Goal: Information Seeking & Learning: Learn about a topic

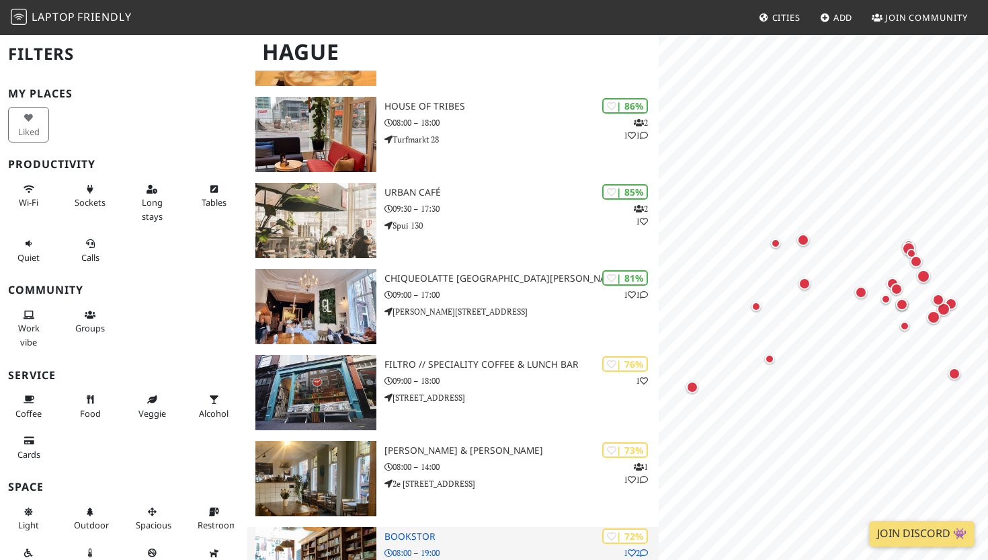
scroll to position [390, 0]
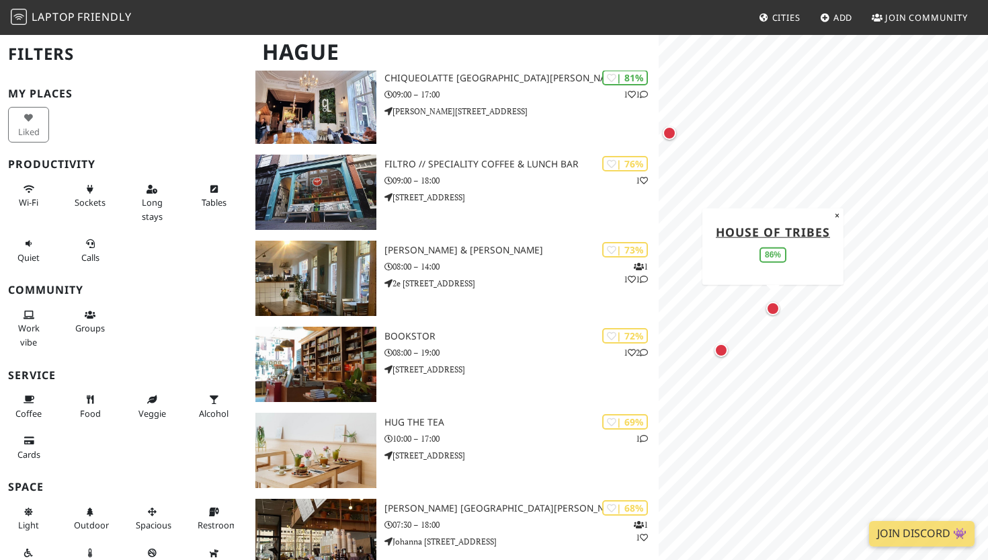
click at [772, 312] on div "Map marker" at bounding box center [773, 308] width 13 height 13
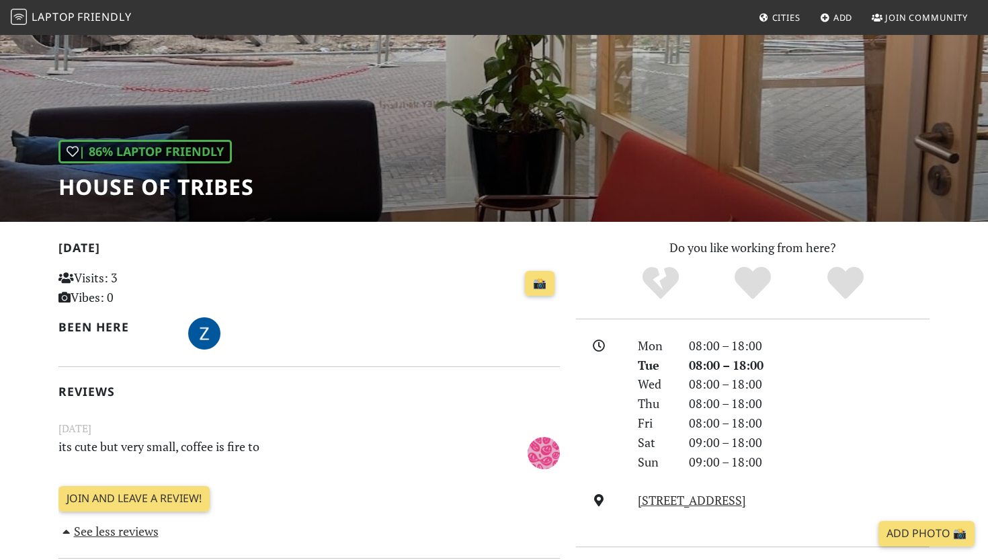
scroll to position [100, 0]
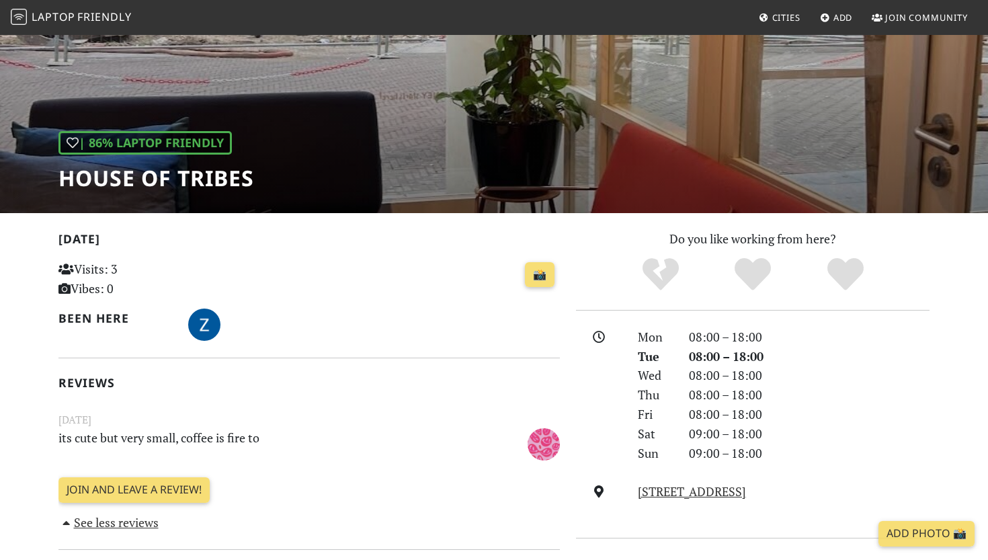
click at [131, 180] on h1 "House of Tribes" at bounding box center [157, 178] width 196 height 26
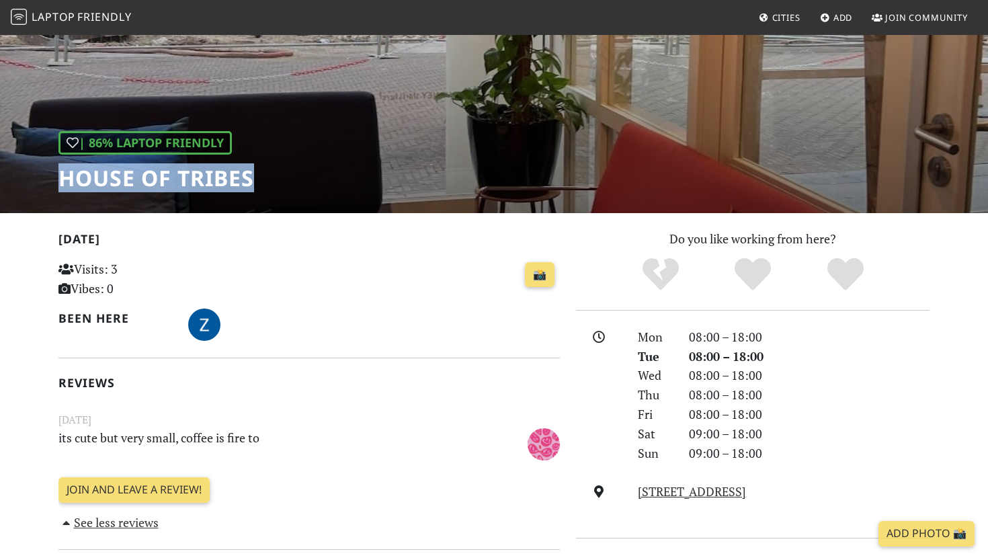
click at [131, 180] on h1 "House of Tribes" at bounding box center [157, 178] width 196 height 26
copy div "House of Tribes"
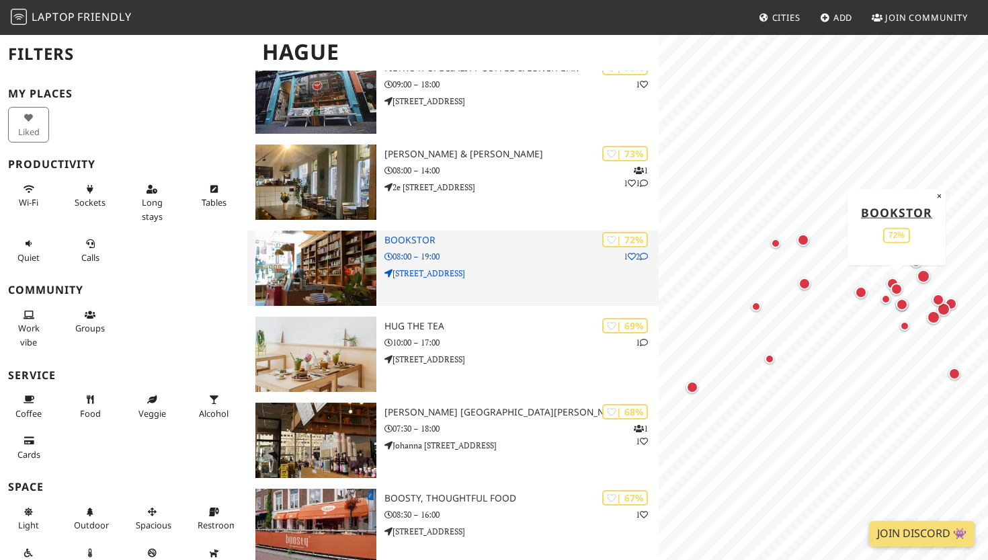
scroll to position [489, 0]
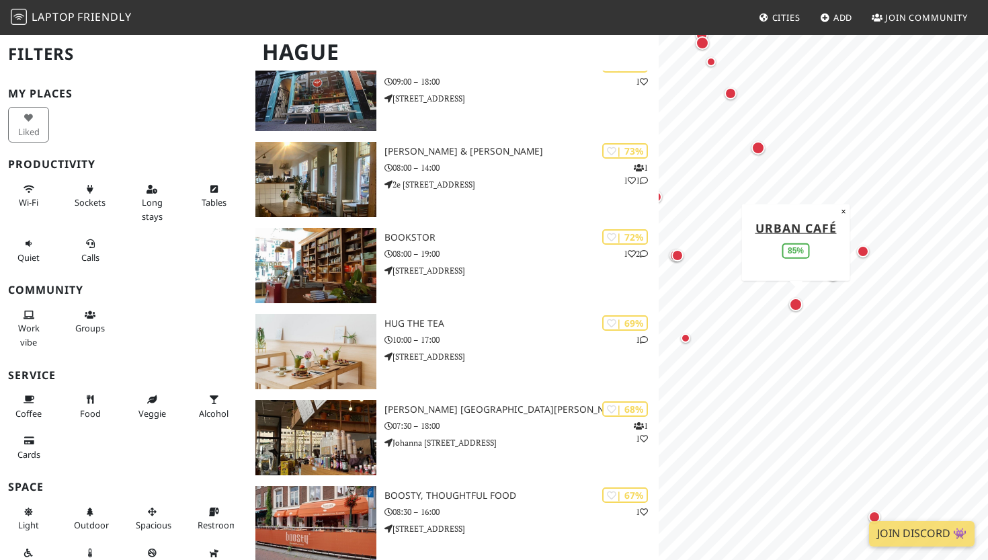
click at [799, 303] on div "Map marker" at bounding box center [795, 304] width 13 height 13
click at [841, 211] on button "×" at bounding box center [843, 211] width 13 height 15
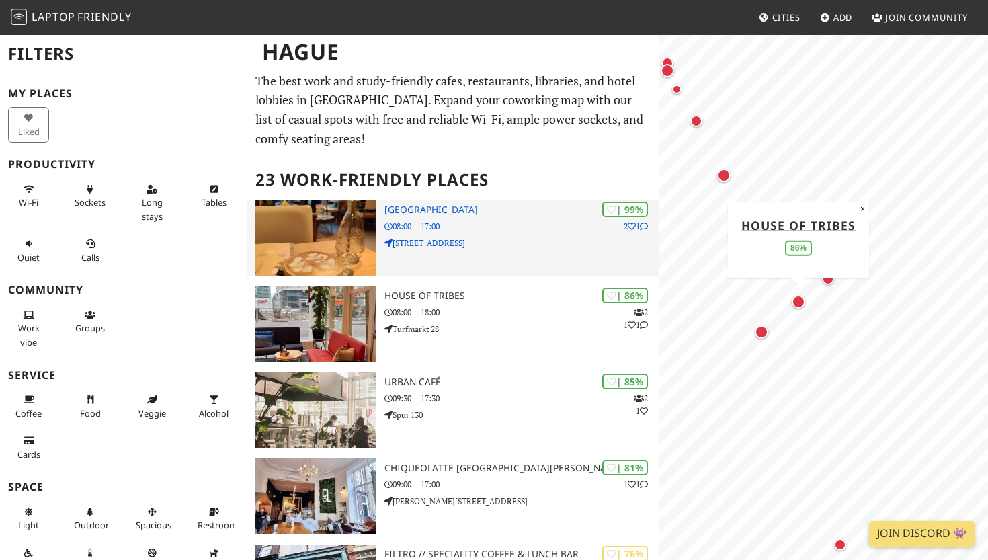
scroll to position [0, 0]
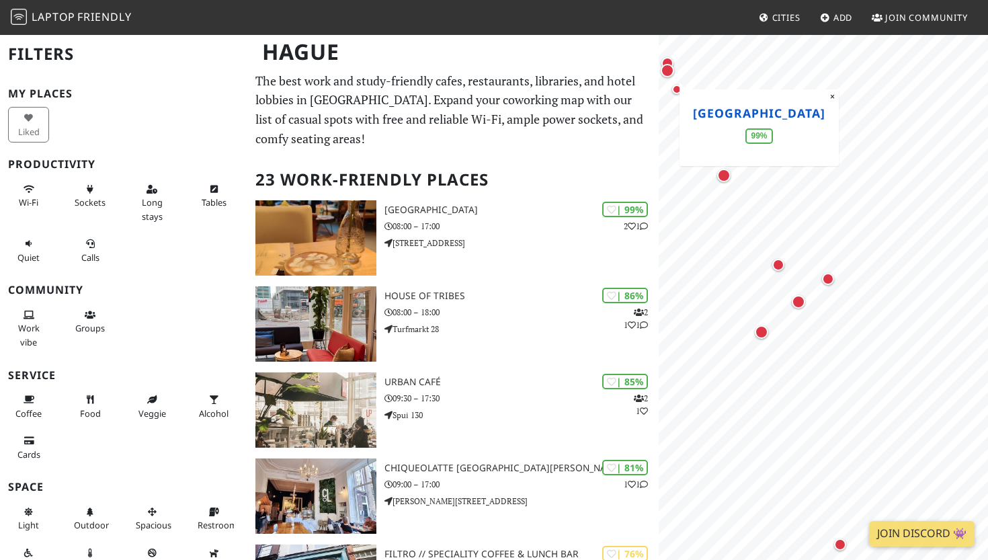
drag, startPoint x: 709, startPoint y: 110, endPoint x: 813, endPoint y: 128, distance: 105.8
click at [814, 120] on h4 "[GEOGRAPHIC_DATA]" at bounding box center [759, 113] width 132 height 14
copy link "[GEOGRAPHIC_DATA]"
